Goal: Task Accomplishment & Management: Use online tool/utility

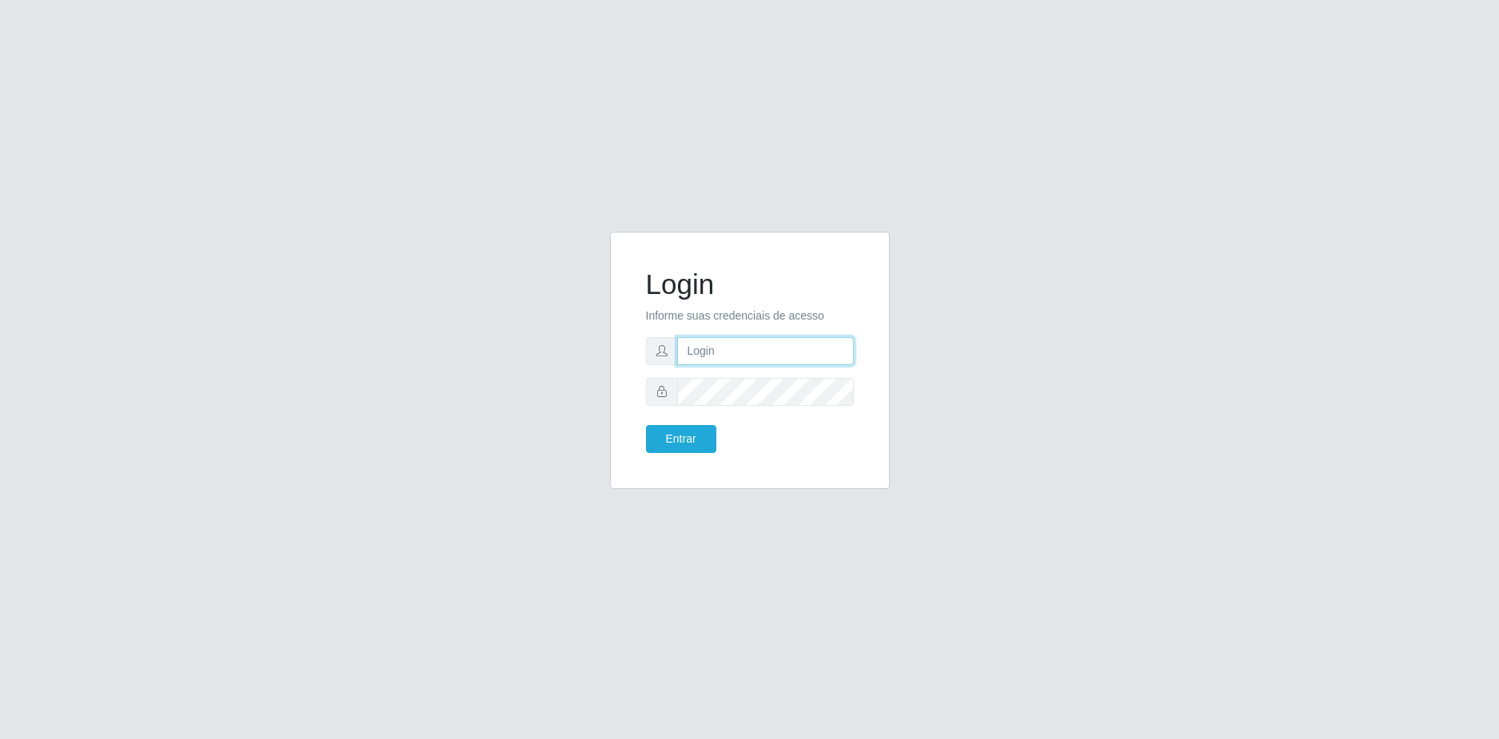
click at [803, 357] on input "text" at bounding box center [765, 351] width 177 height 28
type input "[EMAIL_ADDRESS][DOMAIN_NAME]"
click at [646, 425] on button "Entrar" at bounding box center [681, 439] width 70 height 28
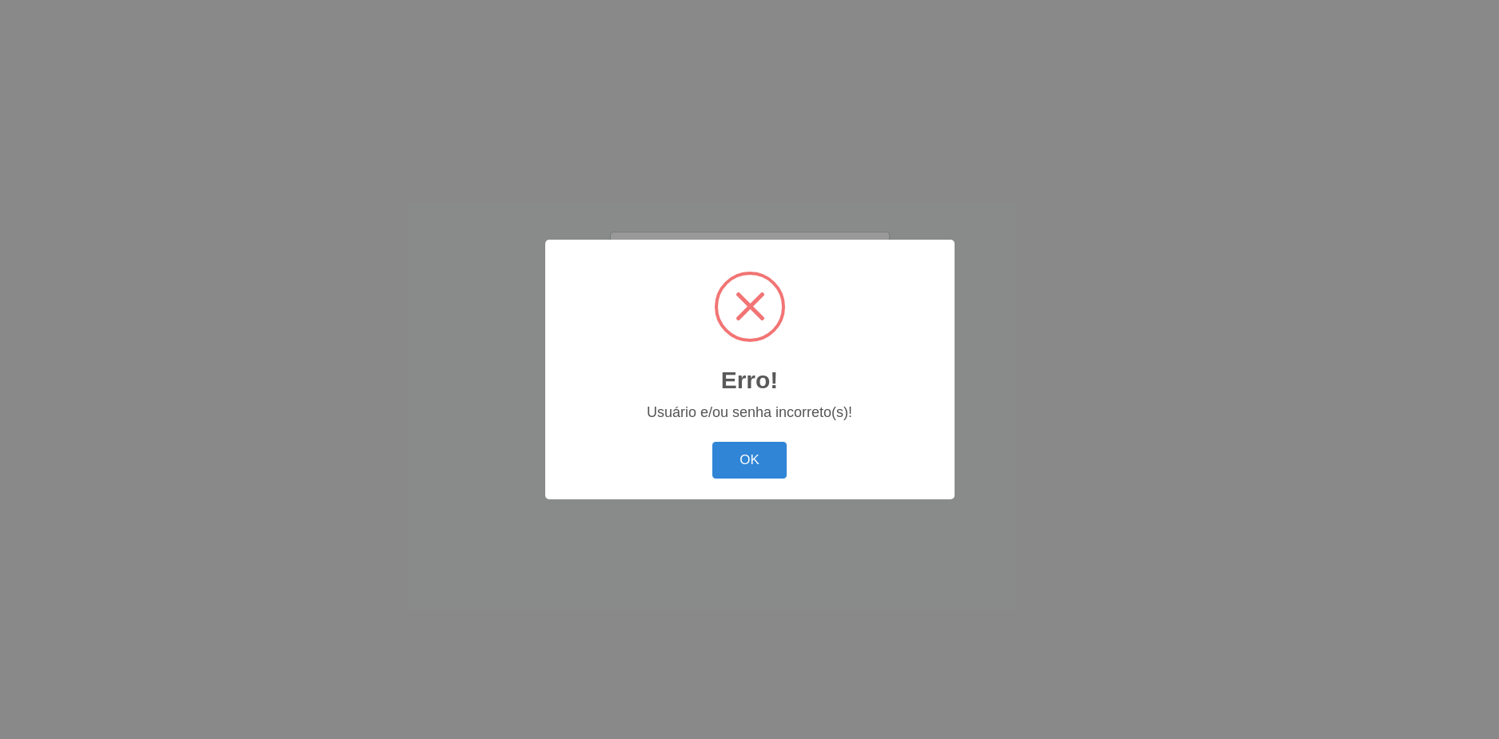
click at [712, 442] on button "OK" at bounding box center [749, 461] width 74 height 38
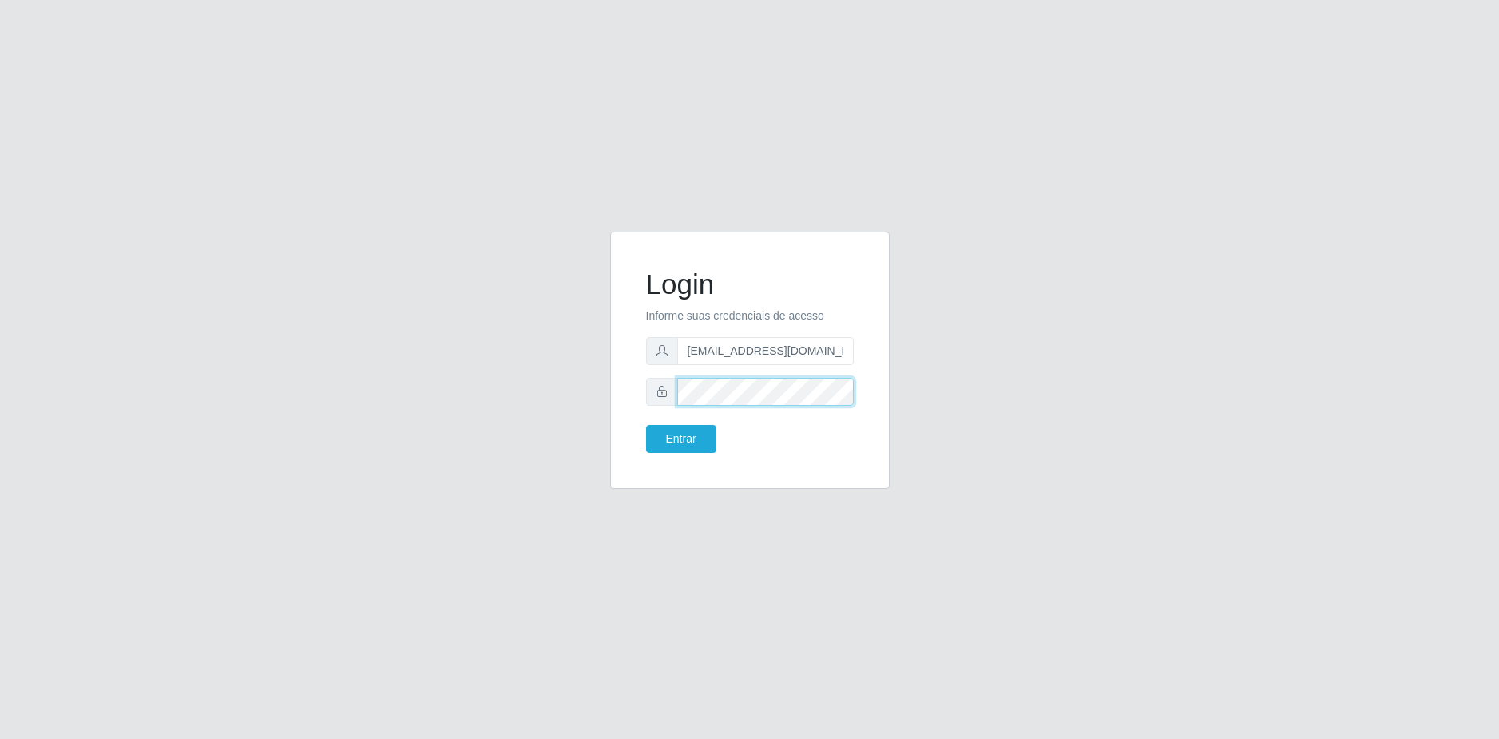
click at [646, 425] on button "Entrar" at bounding box center [681, 439] width 70 height 28
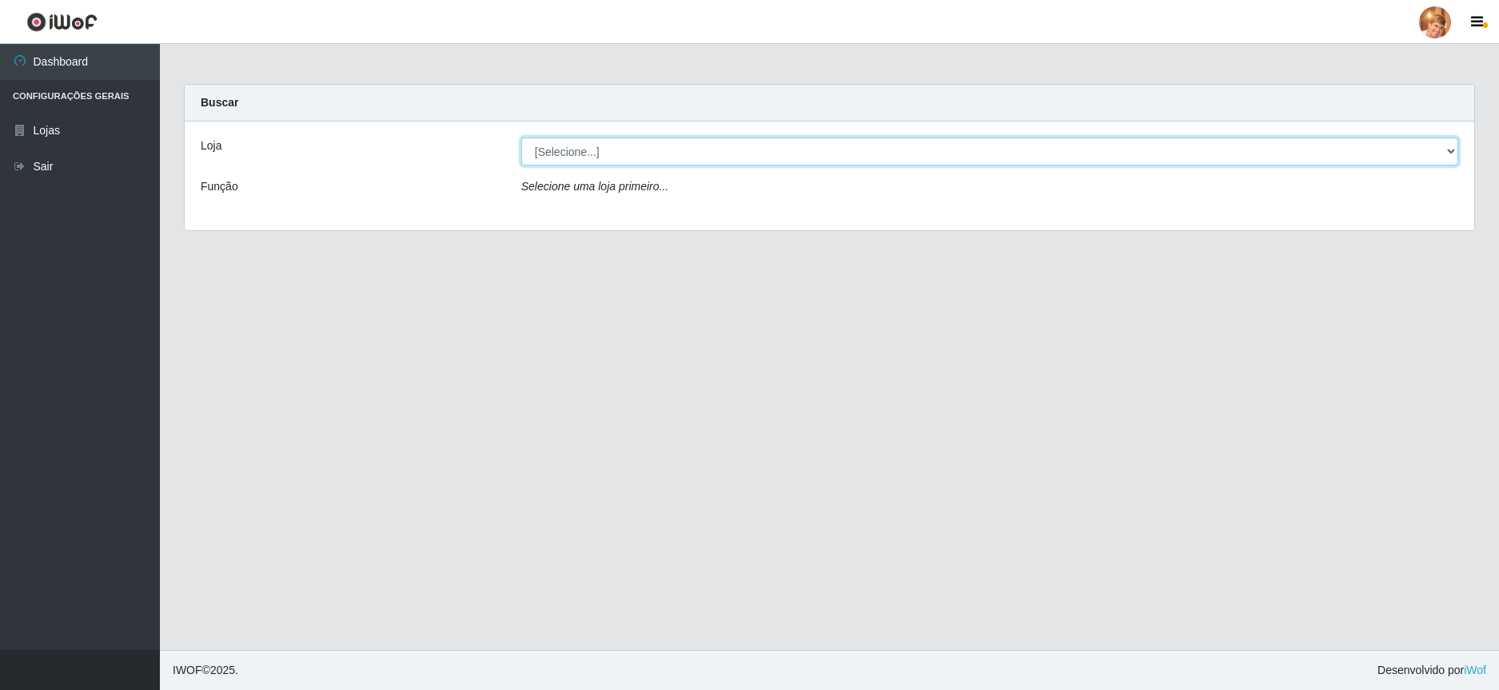
click at [698, 150] on select "[Selecione...] [GEOGRAPHIC_DATA][PERSON_NAME]" at bounding box center [989, 151] width 937 height 28
select select "168"
click at [521, 137] on select "[Selecione...] [GEOGRAPHIC_DATA][PERSON_NAME]" at bounding box center [989, 151] width 937 height 28
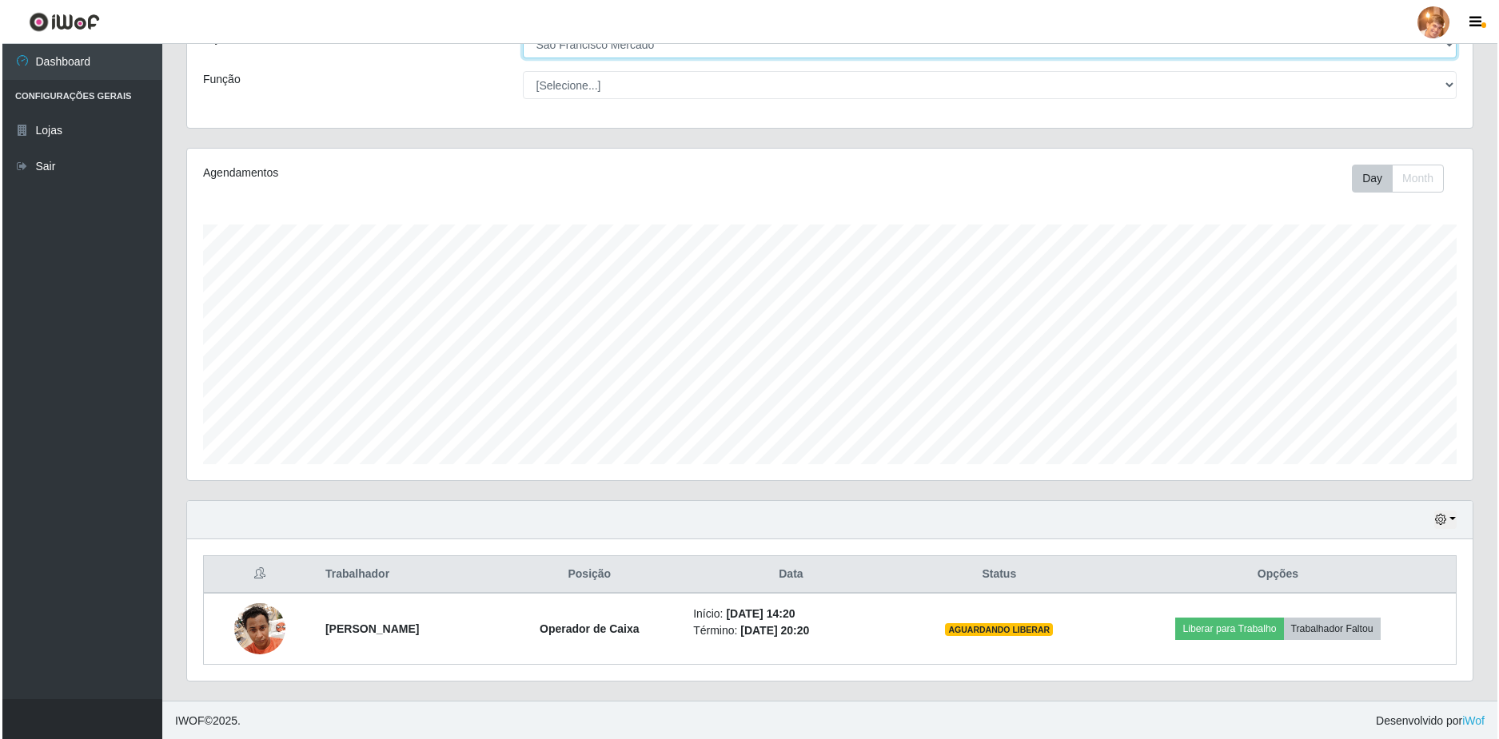
scroll to position [109, 0]
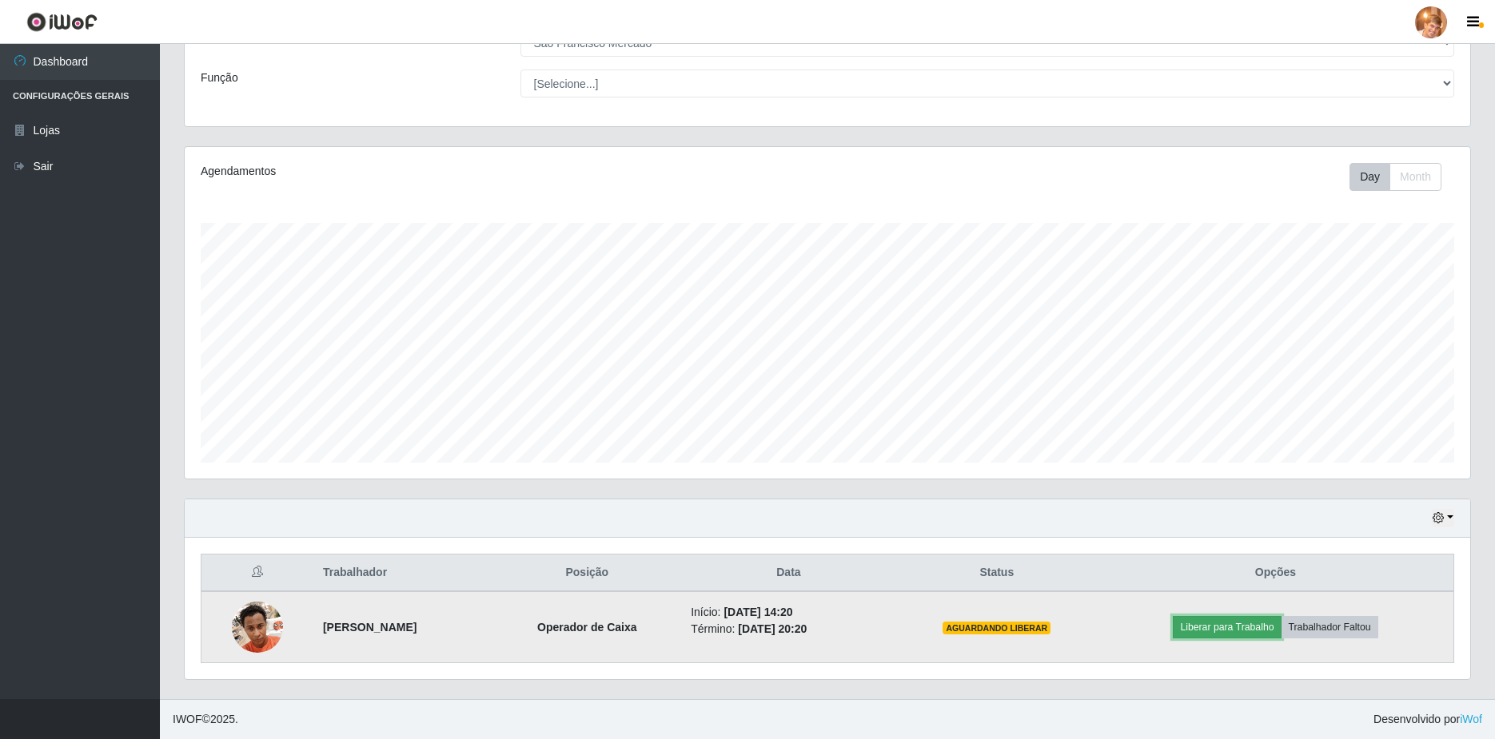
click at [1242, 628] on button "Liberar para Trabalho" at bounding box center [1227, 627] width 108 height 22
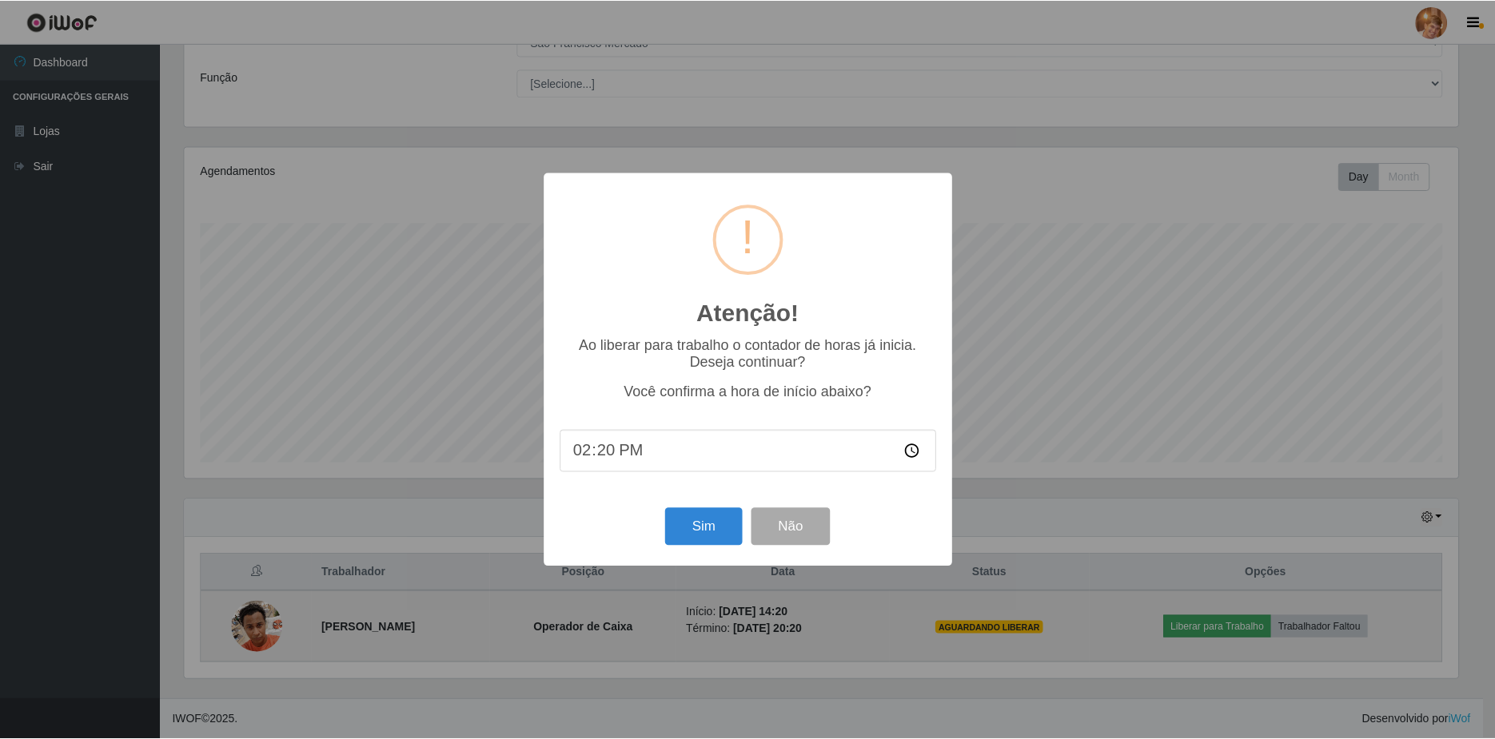
scroll to position [332, 1277]
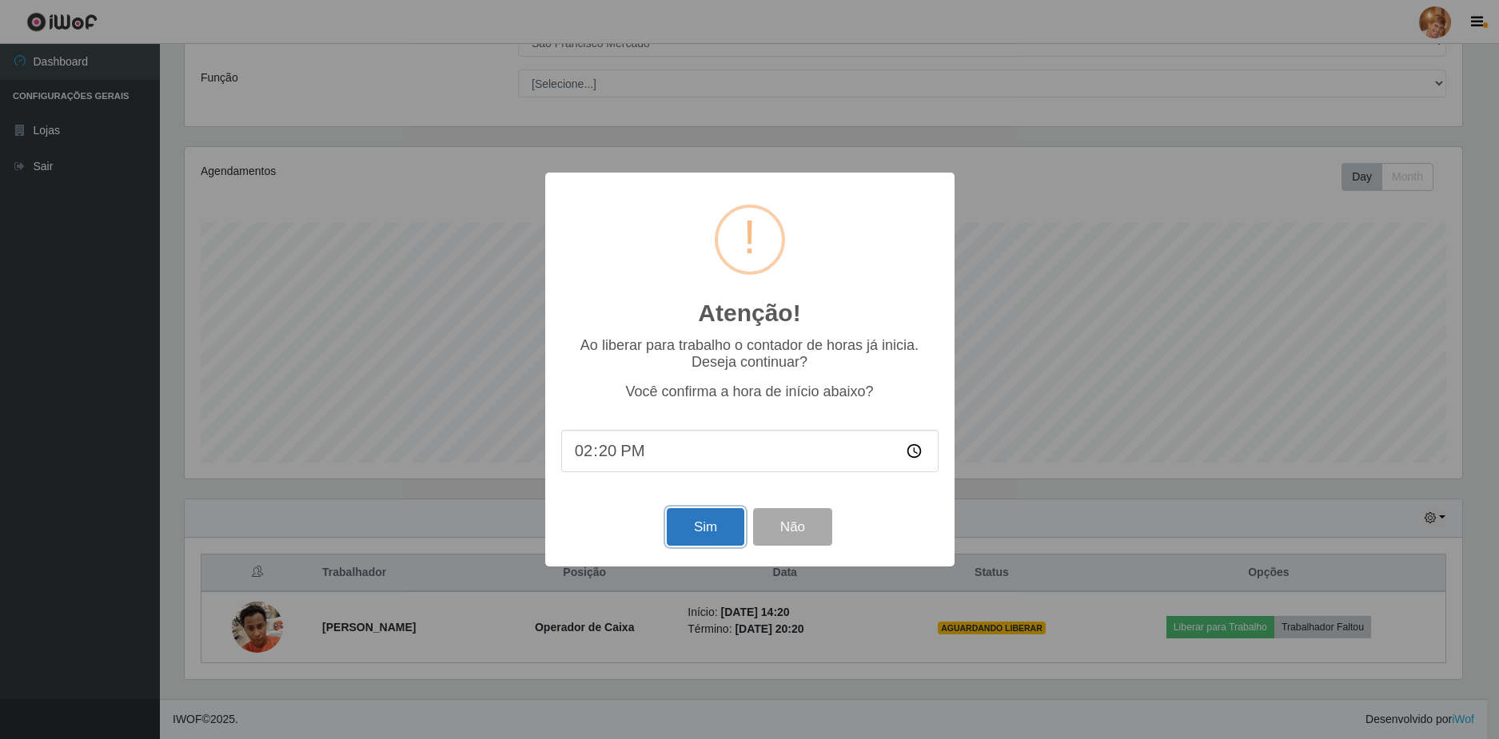
drag, startPoint x: 716, startPoint y: 530, endPoint x: 733, endPoint y: 592, distance: 64.6
click at [716, 532] on button "Sim" at bounding box center [706, 527] width 78 height 38
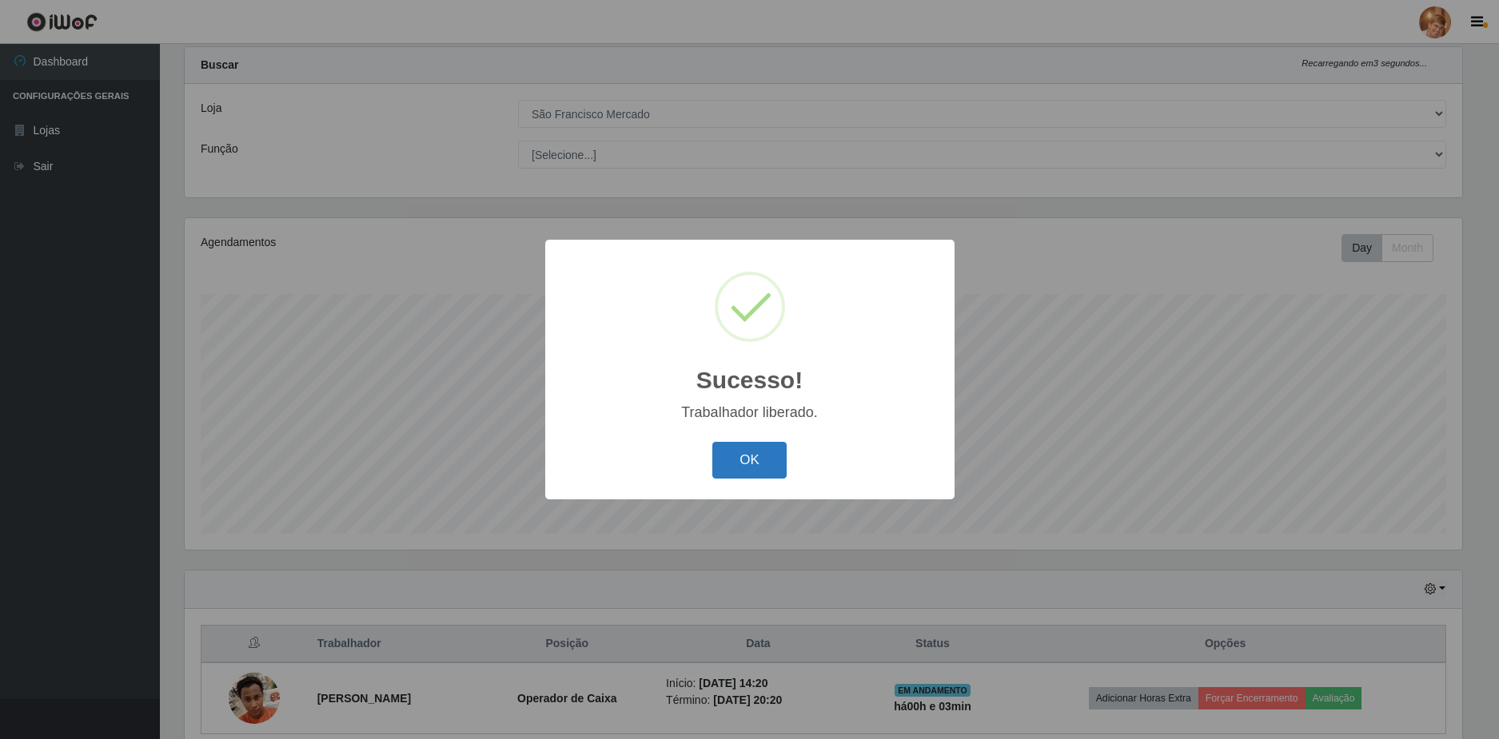
click at [734, 458] on button "OK" at bounding box center [749, 461] width 74 height 38
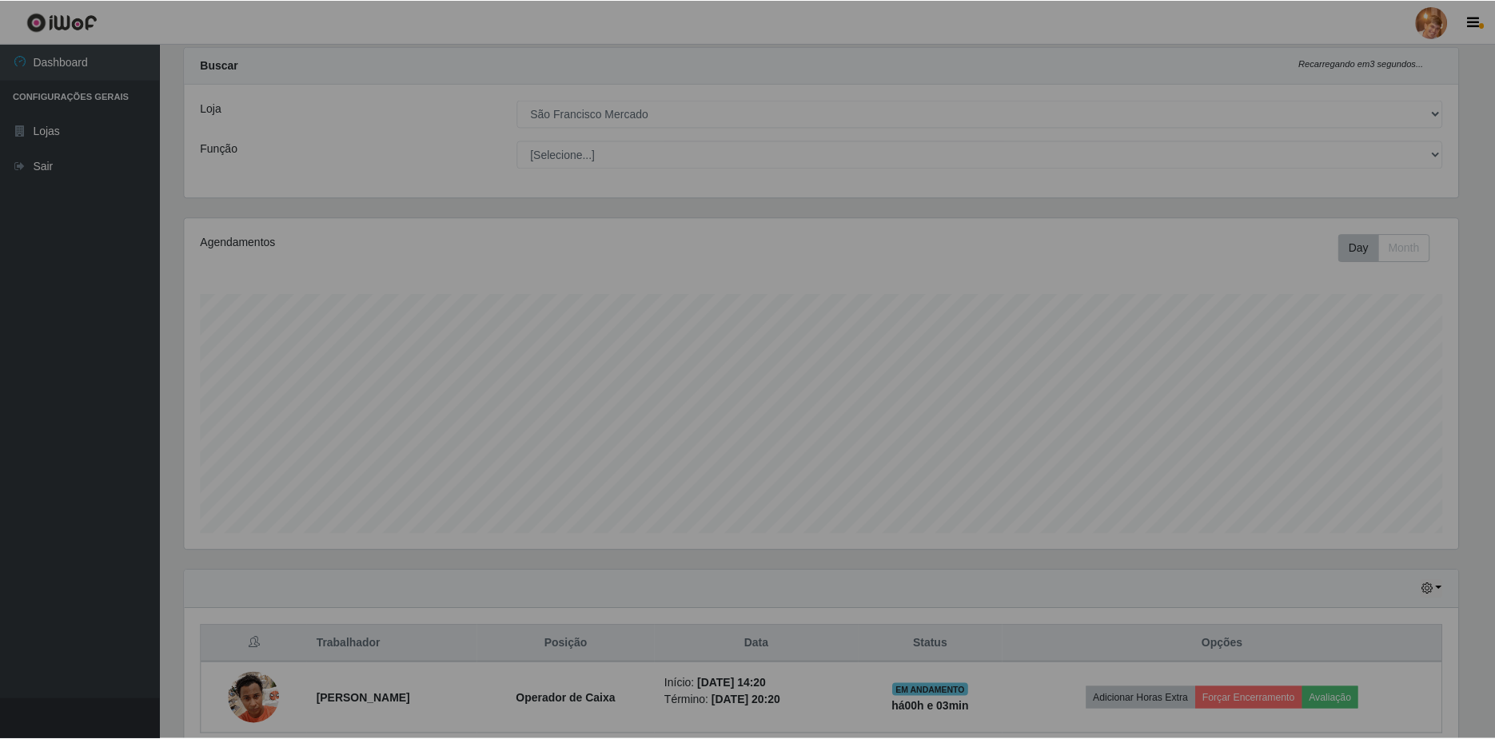
scroll to position [332, 1285]
